Goal: Answer question/provide support: Answer question/provide support

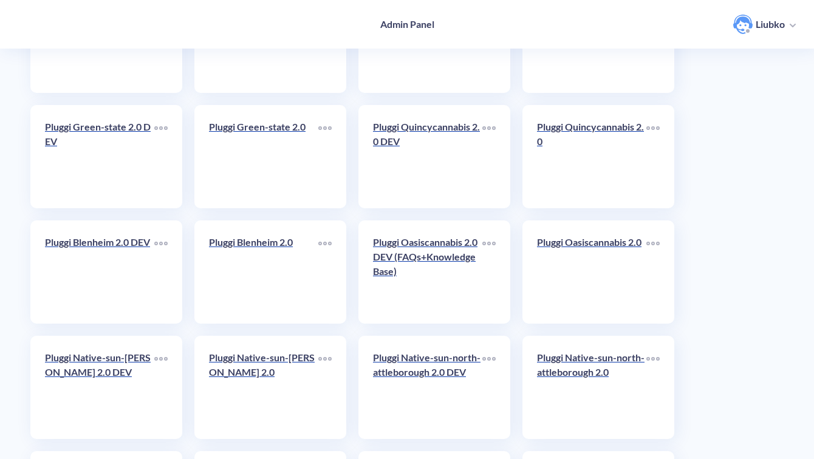
scroll to position [4307, 0]
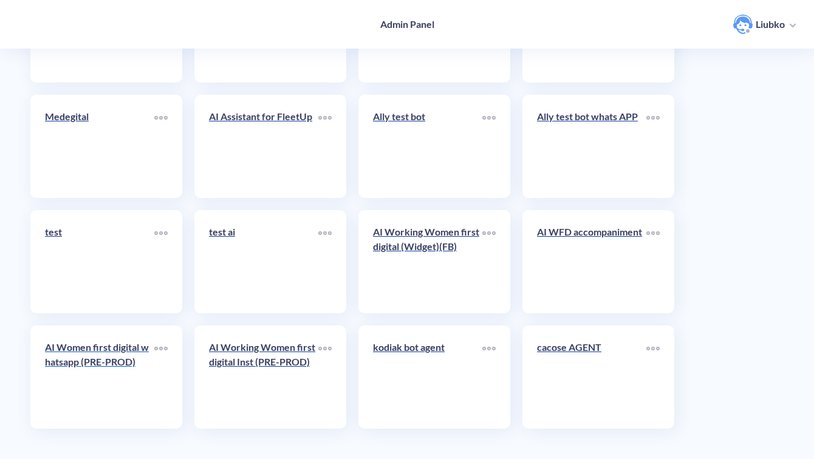
click at [104, 378] on div "AI Women first digital whatsapp (PRE-PROD)" at bounding box center [99, 359] width 109 height 39
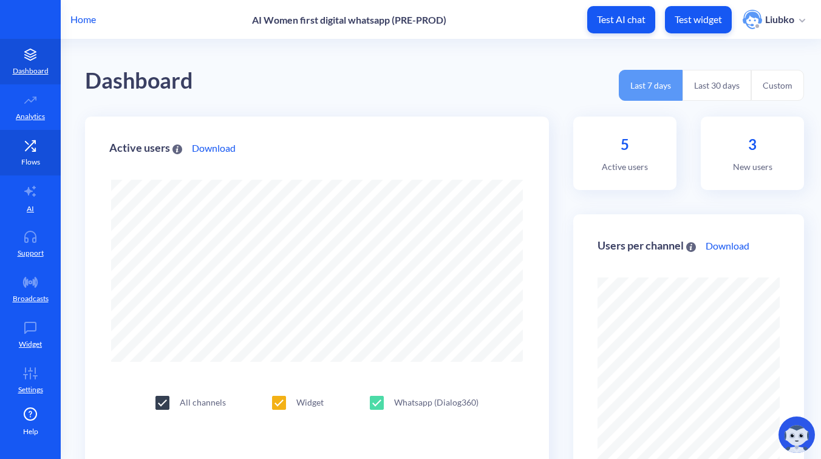
scroll to position [459, 821]
click at [42, 155] on link "Flows" at bounding box center [30, 153] width 61 height 46
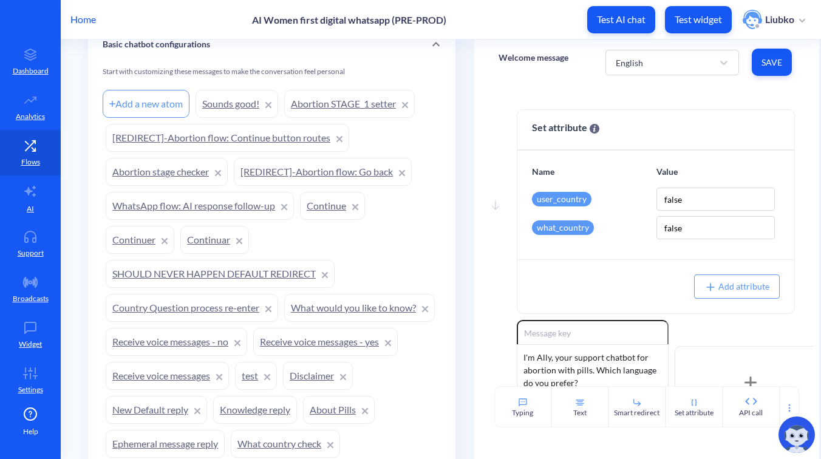
scroll to position [1057, 0]
click at [198, 239] on link "Continuar" at bounding box center [214, 241] width 69 height 28
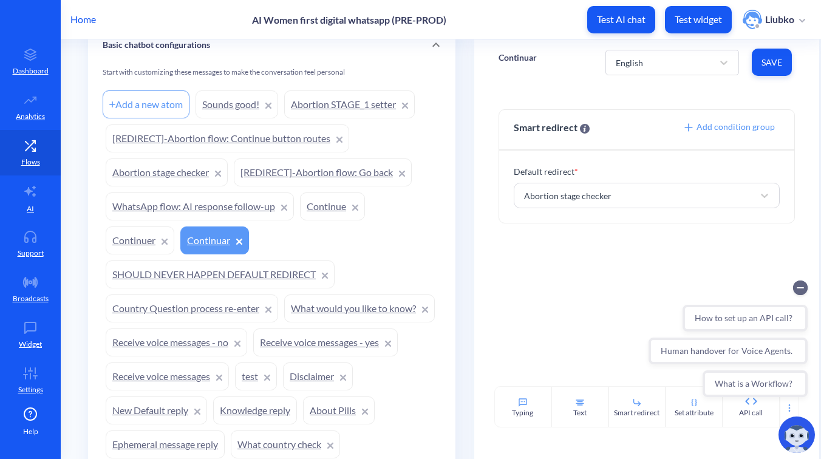
click at [527, 54] on p "Continuar" at bounding box center [518, 58] width 38 height 12
click at [550, 24] on div "Home AI Women first digital whatsapp (PRE-PROD) Test AI chat Test widget Liubko" at bounding box center [410, 19] width 821 height 39
click at [145, 240] on link "Continuer" at bounding box center [140, 241] width 69 height 28
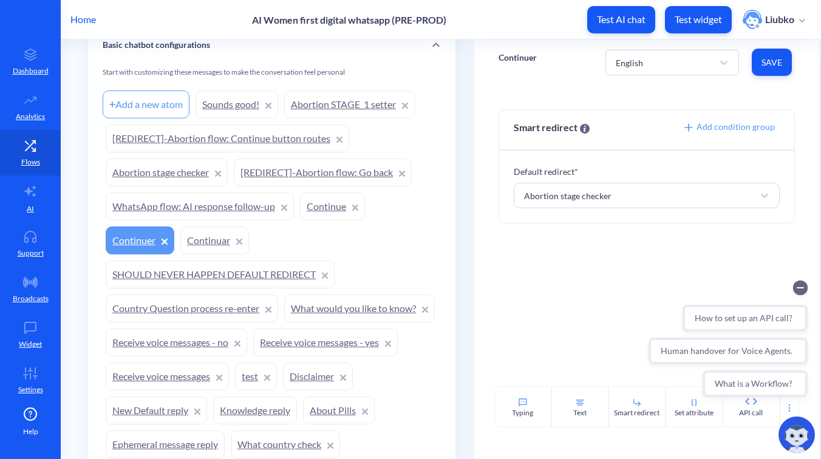
click at [507, 56] on p "Continuer" at bounding box center [518, 58] width 38 height 12
click at [530, 30] on div "Home AI Women first digital whatsapp (PRE-PROD) Test AI chat Test widget Liubko" at bounding box center [410, 19] width 821 height 39
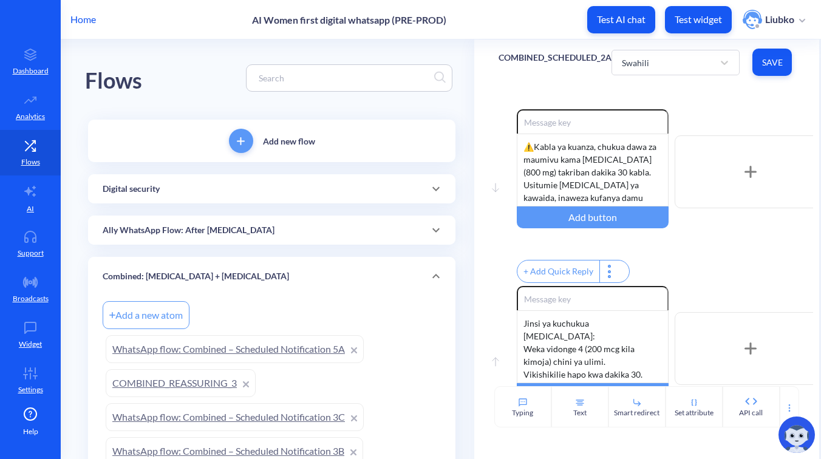
scroll to position [316, 0]
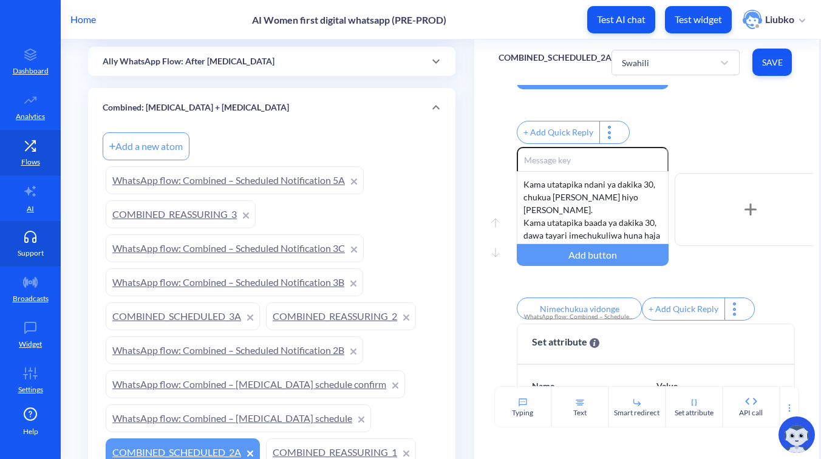
click at [31, 246] on link "Support" at bounding box center [30, 244] width 61 height 46
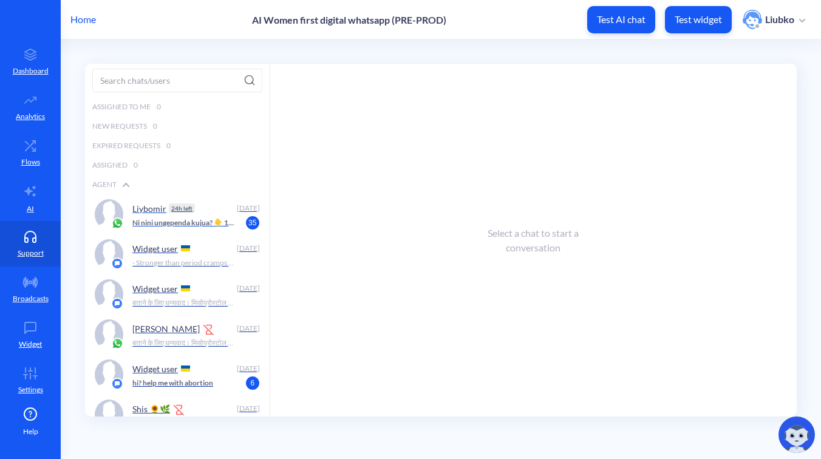
click at [193, 218] on p "Ni nini ungependa kujua? 👇 1. Je, vidonge hivi ni salama kuvitumia 2. Jinsi ya …" at bounding box center [182, 222] width 101 height 11
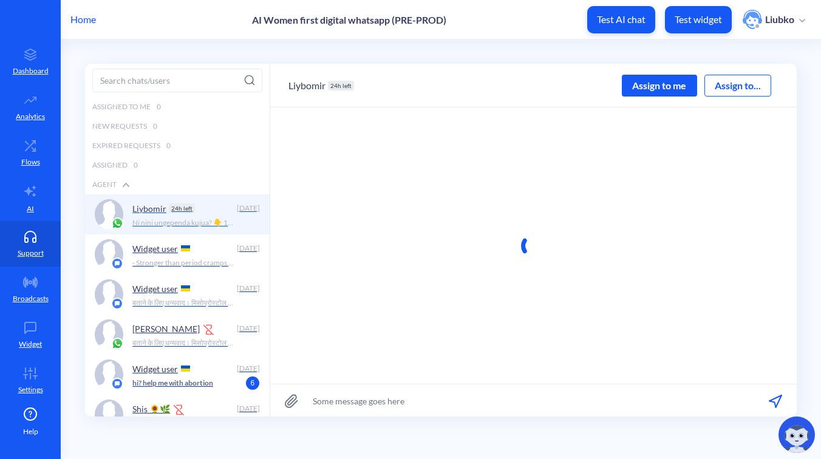
scroll to position [1, 0]
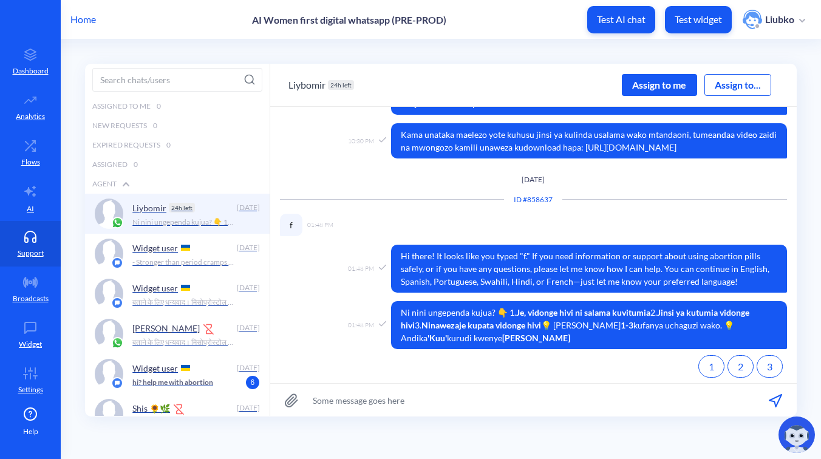
click at [651, 86] on div "Assign to me" at bounding box center [659, 85] width 75 height 22
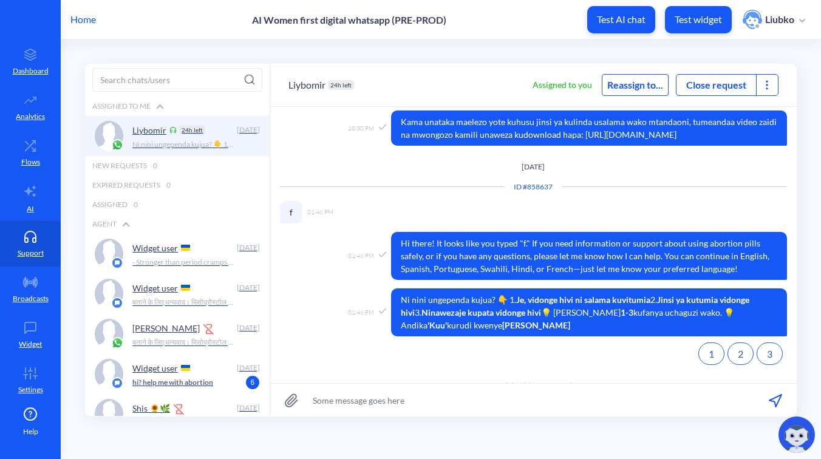
scroll to position [791, 0]
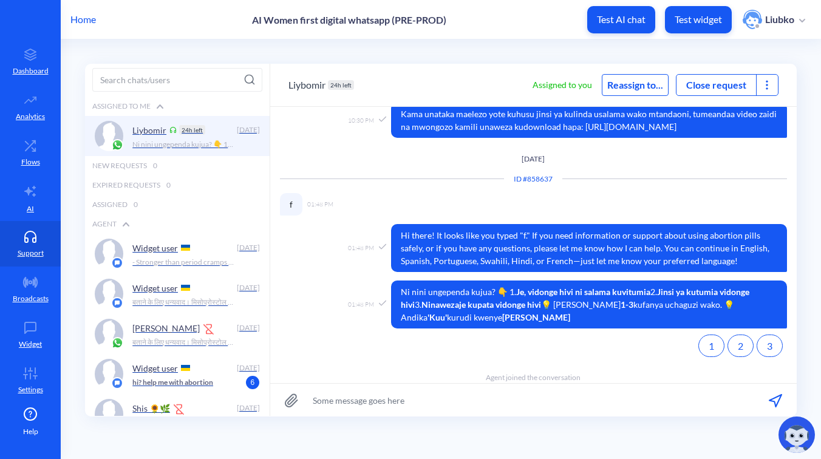
click at [766, 81] on icon at bounding box center [767, 85] width 12 height 12
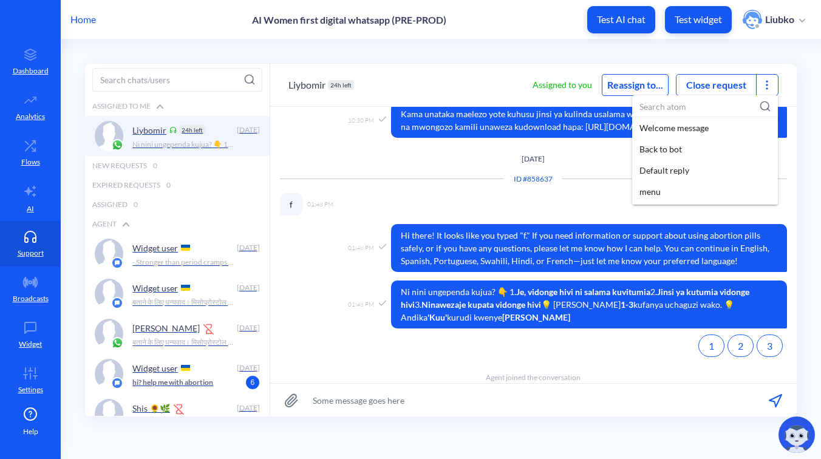
click at [706, 101] on input at bounding box center [705, 106] width 146 height 22
paste input "[MEDICAL_DATA]_SCHEDULED_1A"
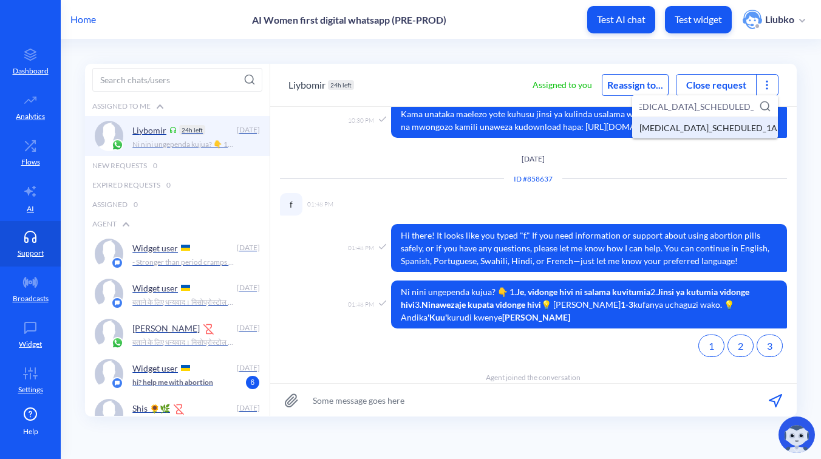
type input "[MEDICAL_DATA]_SCHEDULED_1A"
click at [691, 131] on div "[MEDICAL_DATA]_SCHEDULED_1A" at bounding box center [705, 127] width 146 height 21
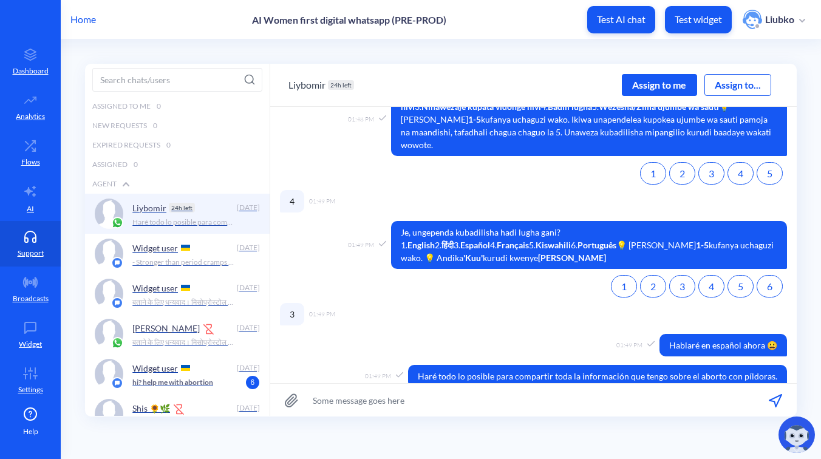
scroll to position [1526, 0]
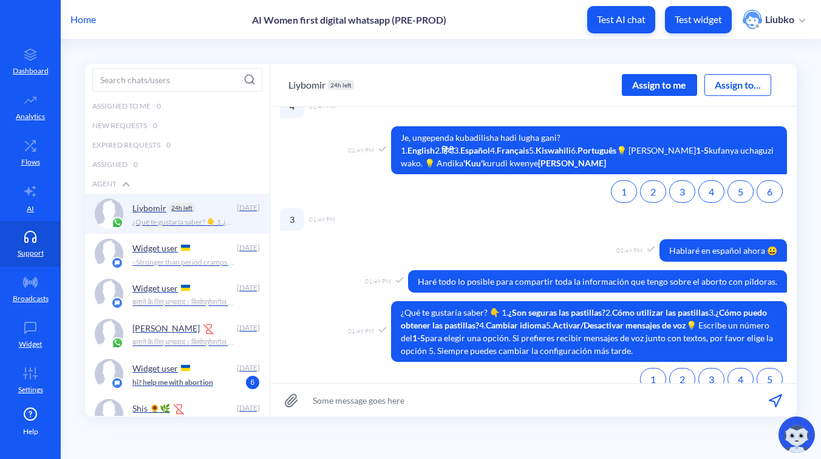
click at [653, 81] on div "Assign to me" at bounding box center [659, 85] width 75 height 22
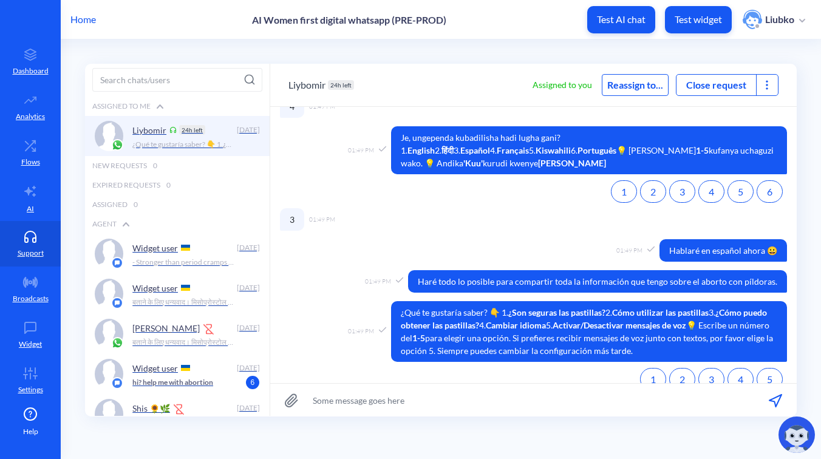
scroll to position [1547, 0]
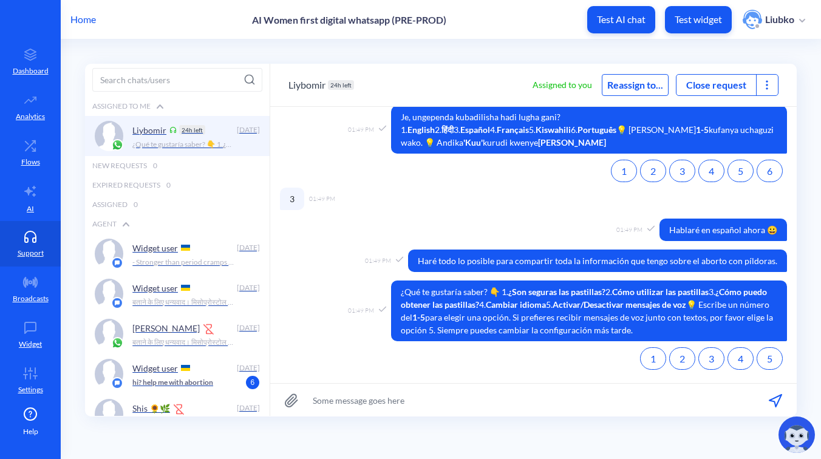
click at [768, 86] on icon at bounding box center [767, 85] width 12 height 12
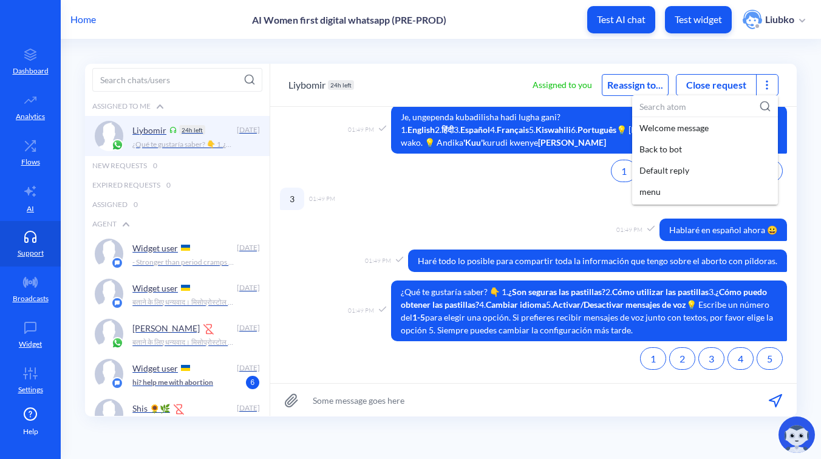
click at [683, 107] on input at bounding box center [705, 106] width 146 height 22
paste input "[MEDICAL_DATA]_SCHEDULED_1A"
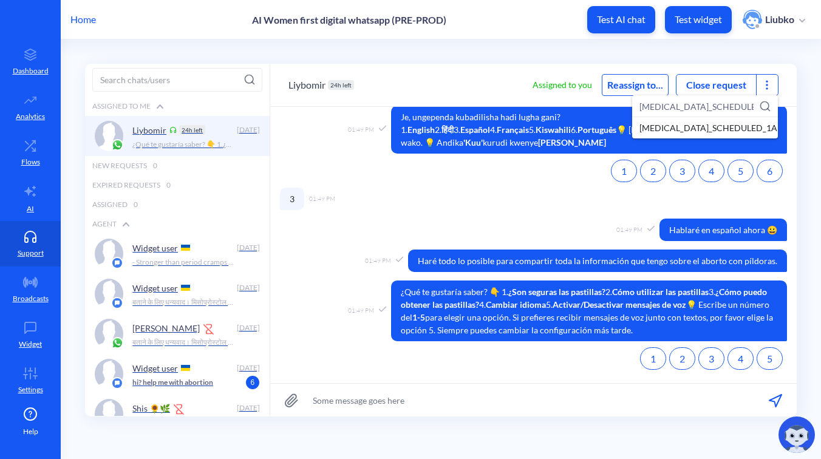
scroll to position [0, 12]
type input "[MEDICAL_DATA]_SCHEDULED_1A"
click at [681, 131] on div "[MEDICAL_DATA]_SCHEDULED_1A" at bounding box center [705, 127] width 146 height 21
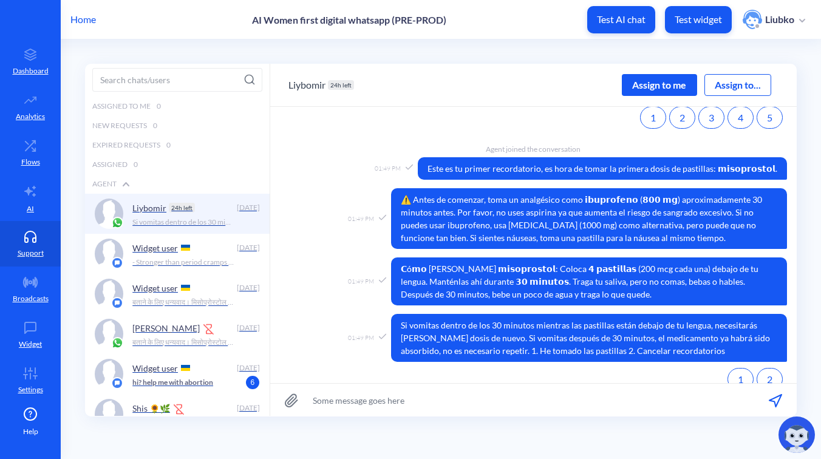
scroll to position [1809, 0]
